Goal: Obtain resource: Download file/media

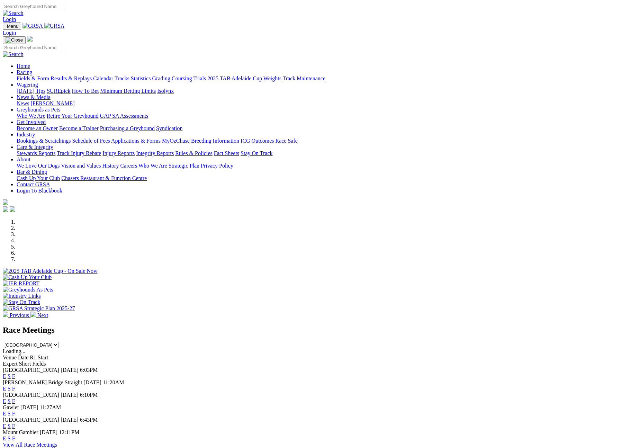
scroll to position [115, 0]
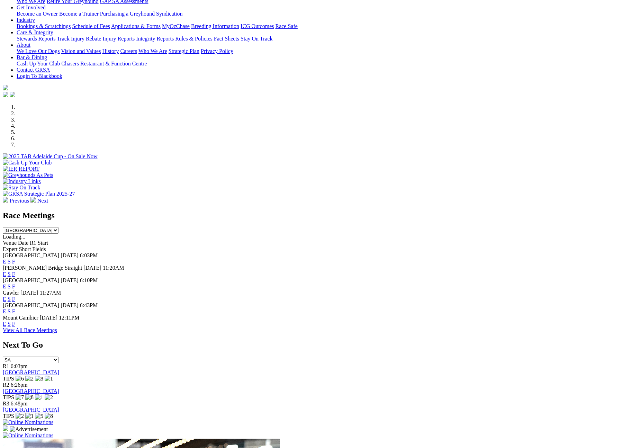
click at [59, 227] on select "South Australia New South Wales Northern Territory Queensland Tasmania Victoria…" at bounding box center [31, 230] width 56 height 7
select select "QLD"
click at [59, 227] on select "South Australia New South Wales Northern Territory Queensland Tasmania Victoria…" at bounding box center [31, 230] width 56 height 7
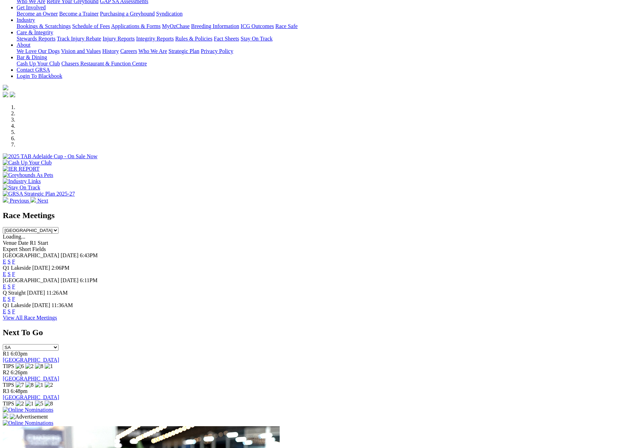
click at [15, 296] on link "F" at bounding box center [13, 299] width 3 height 6
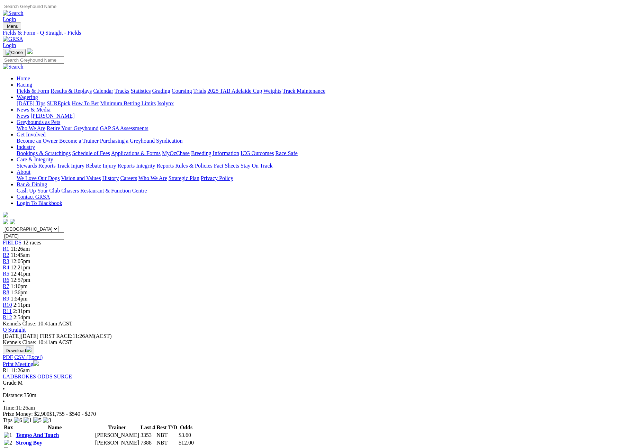
scroll to position [936, 0]
click at [34, 346] on button "Download" at bounding box center [19, 350] width 32 height 9
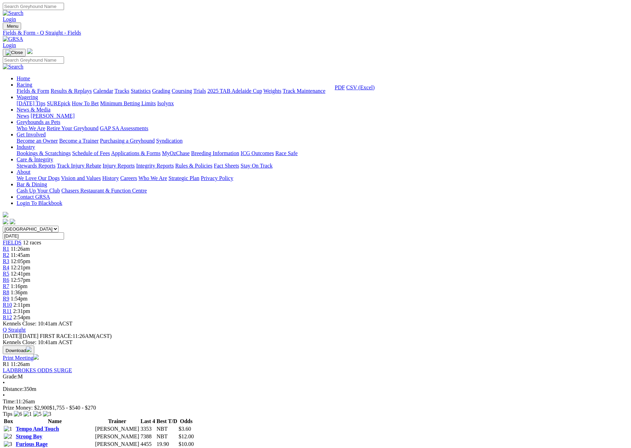
click at [375, 90] on link "CSV (Excel)" at bounding box center [360, 88] width 28 height 6
